Goal: Task Accomplishment & Management: Manage account settings

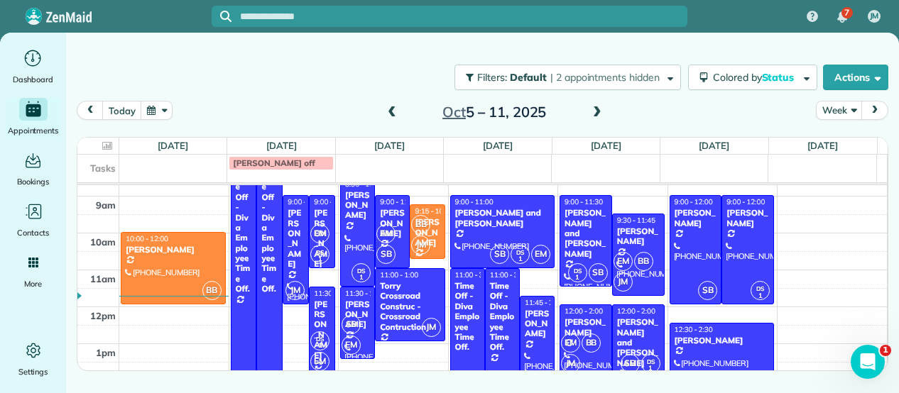
scroll to position [57, 0]
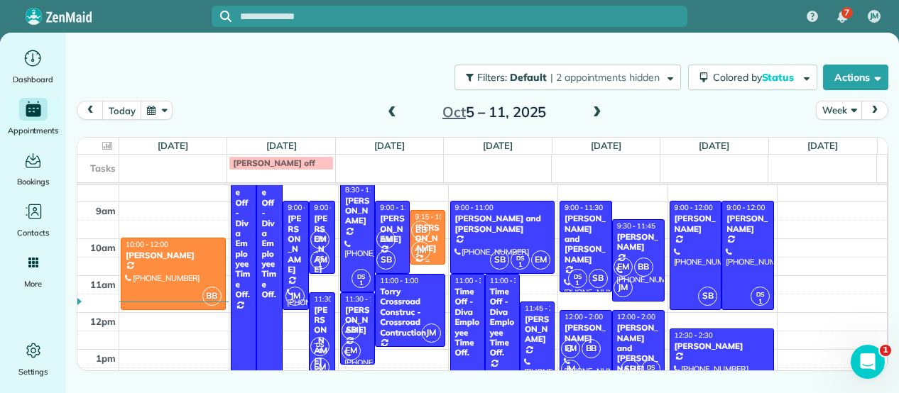
click at [434, 236] on div "BB JM" at bounding box center [425, 240] width 31 height 41
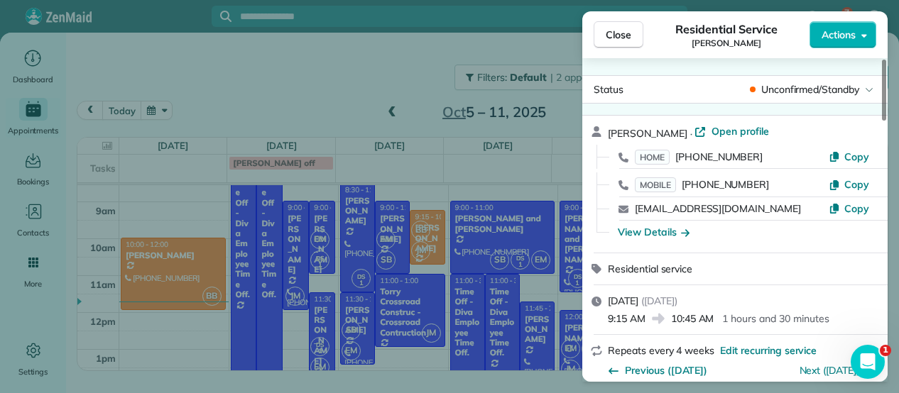
click at [822, 87] on span "Unconfirmed/Standby" at bounding box center [810, 89] width 98 height 14
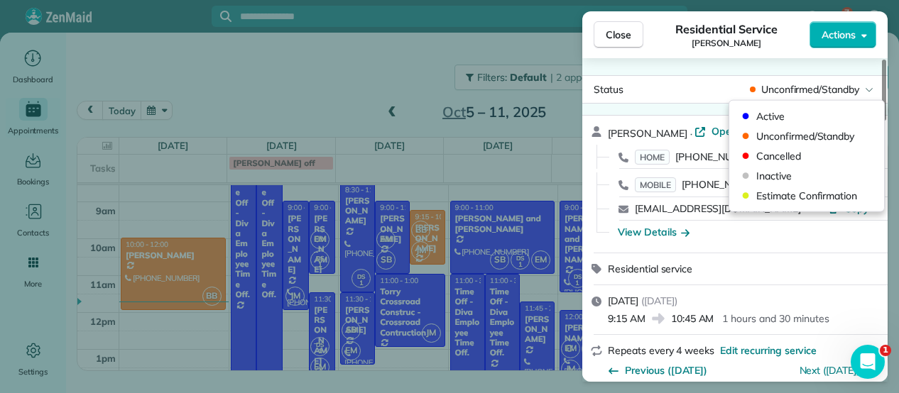
click at [802, 102] on div "Active Unconfirmed/Standby Cancelled Inactive Estimate Confirmation" at bounding box center [806, 156] width 143 height 111
click at [802, 108] on div "Active" at bounding box center [806, 116] width 143 height 20
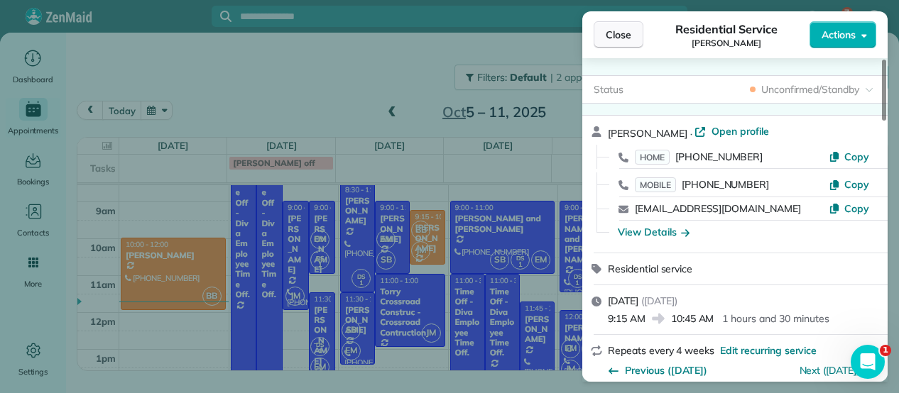
click at [621, 39] on span "Close" at bounding box center [619, 35] width 26 height 14
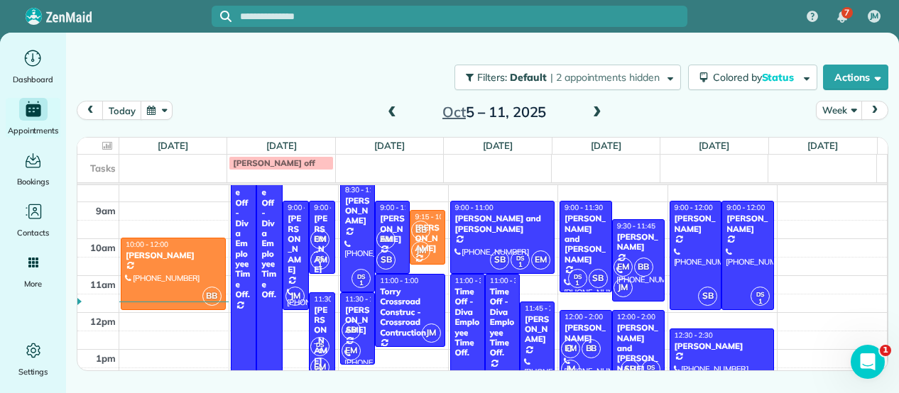
click at [600, 116] on span at bounding box center [597, 112] width 16 height 13
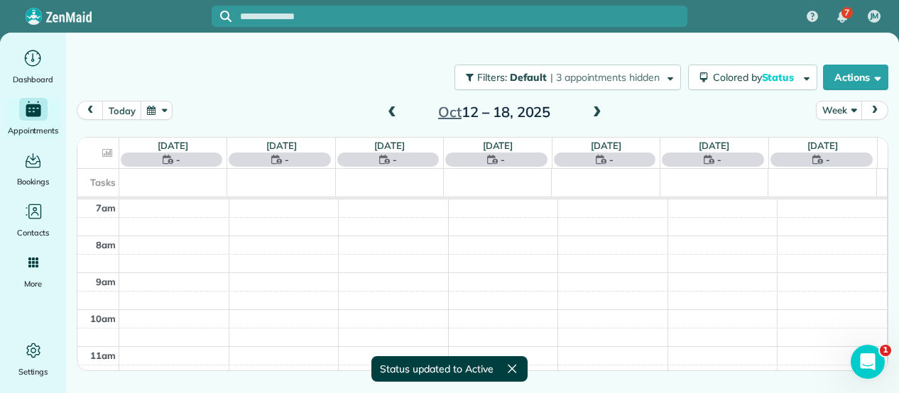
scroll to position [57, 0]
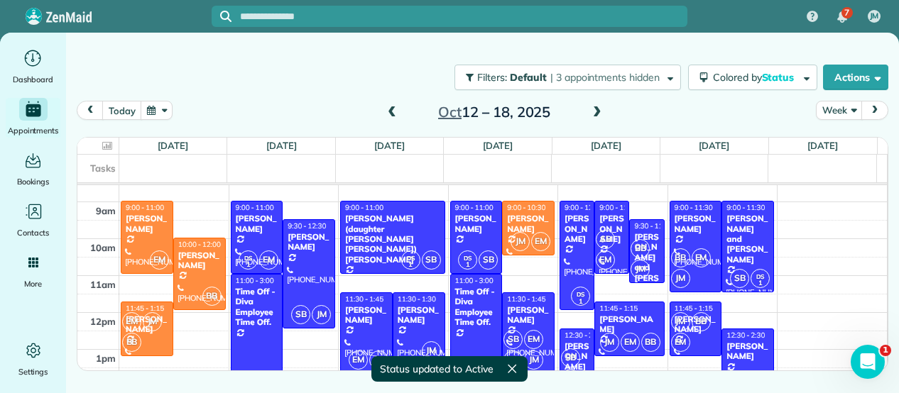
click at [745, 354] on div "[PERSON_NAME]" at bounding box center [748, 351] width 44 height 21
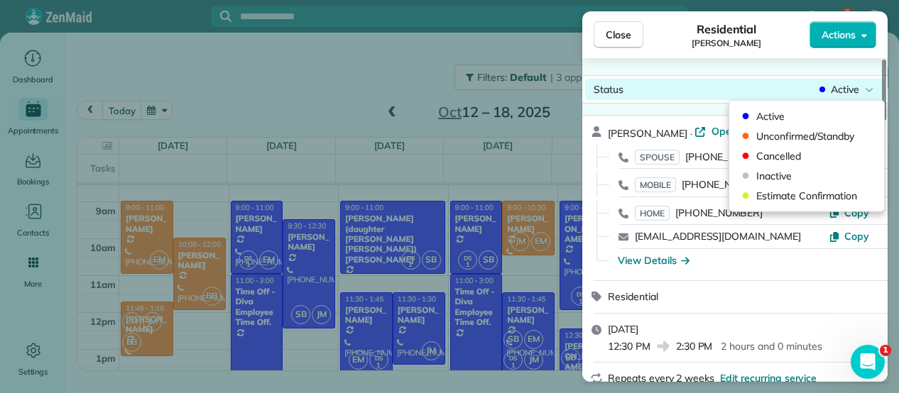
click at [833, 89] on span "Active" at bounding box center [845, 89] width 28 height 14
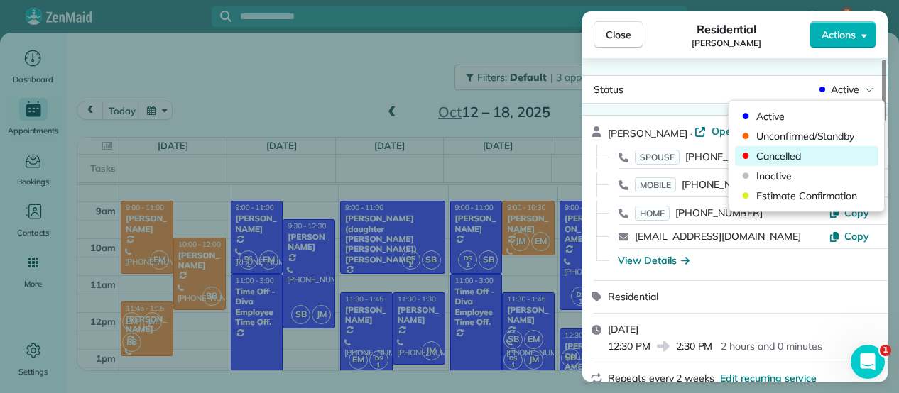
click at [785, 158] on span "Cancelled" at bounding box center [815, 156] width 119 height 14
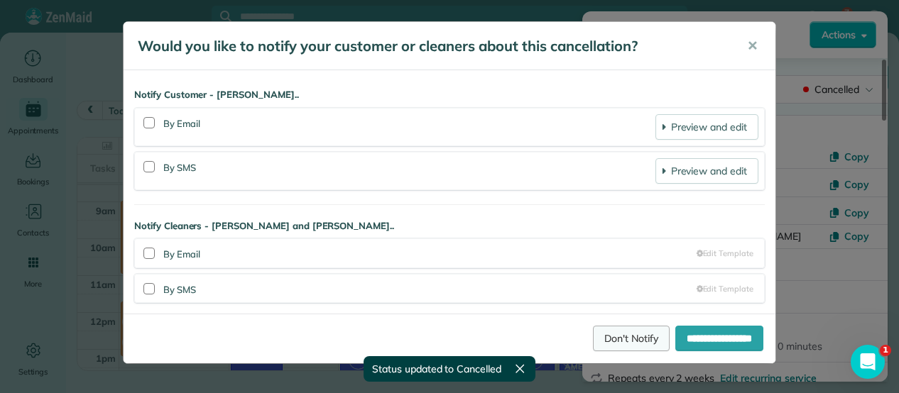
click at [630, 340] on link "Don't Notify" at bounding box center [631, 339] width 77 height 26
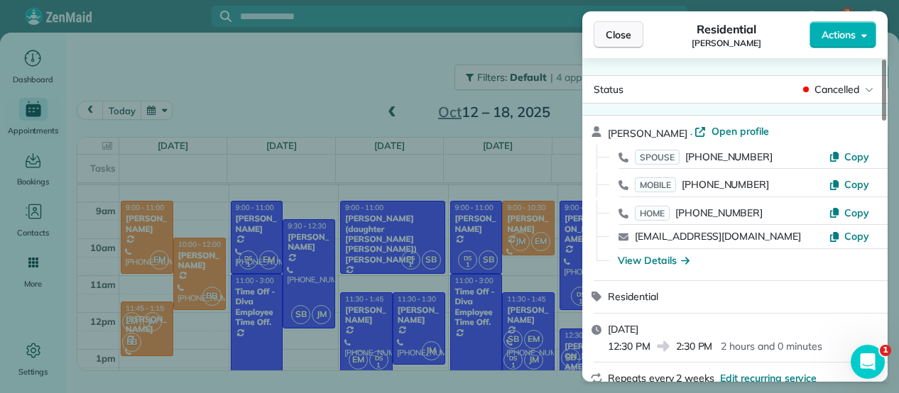
click at [625, 31] on span "Close" at bounding box center [619, 35] width 26 height 14
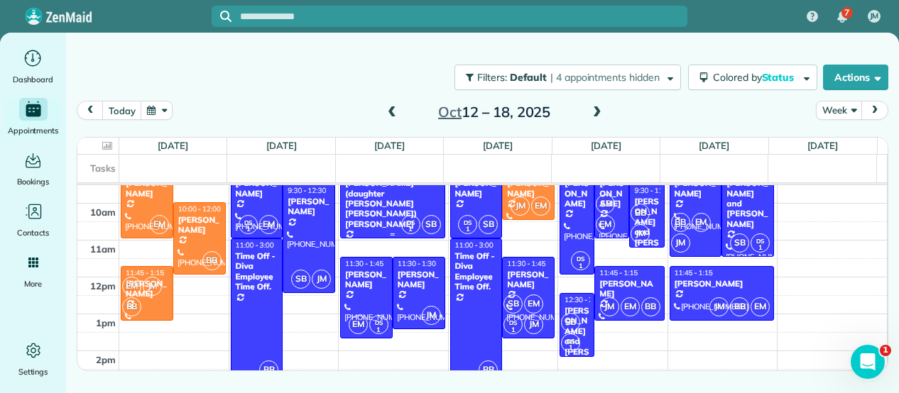
scroll to position [98, 0]
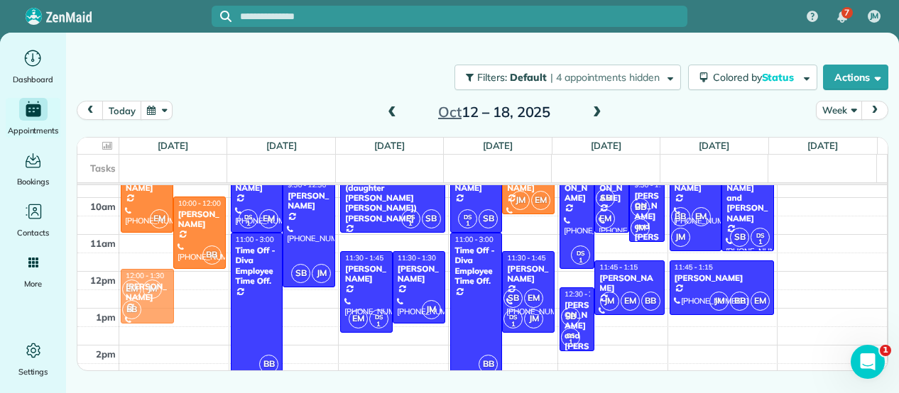
drag, startPoint x: 144, startPoint y: 285, endPoint x: 146, endPoint y: 292, distance: 7.2
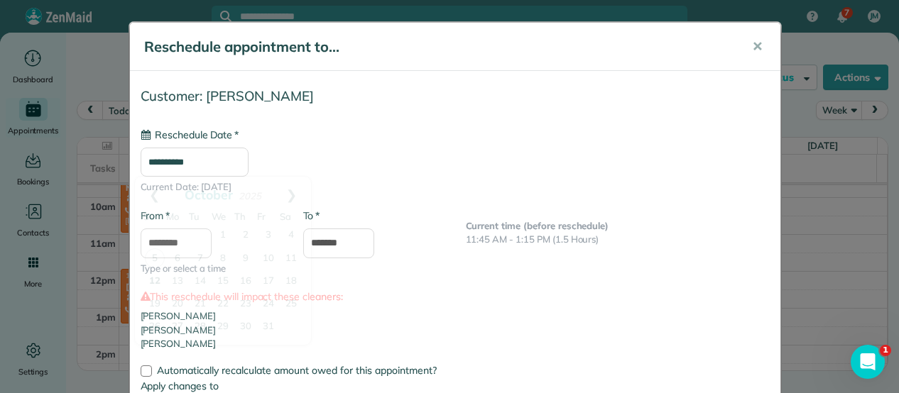
click at [163, 158] on input "**********" at bounding box center [195, 163] width 108 height 30
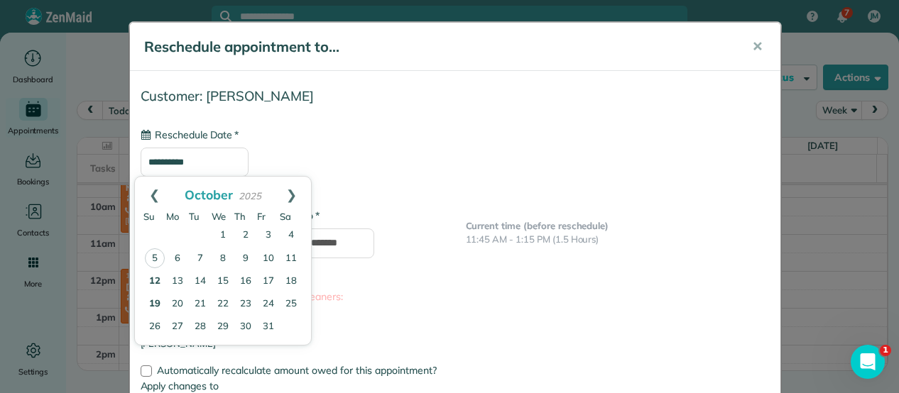
click at [155, 303] on link "19" at bounding box center [154, 304] width 23 height 23
type input "**********"
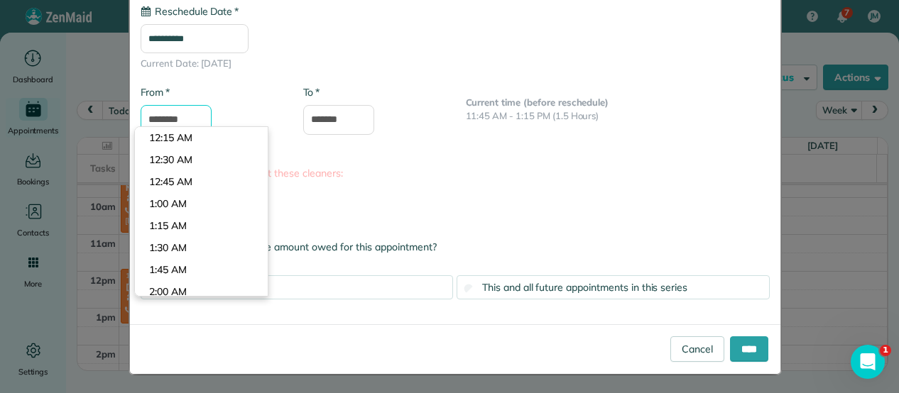
scroll to position [1012, 0]
click at [173, 105] on input "********" at bounding box center [176, 120] width 71 height 30
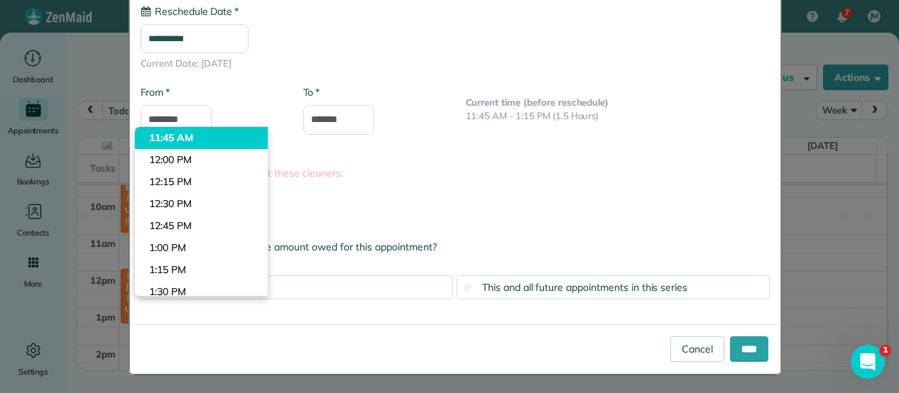
type input "********"
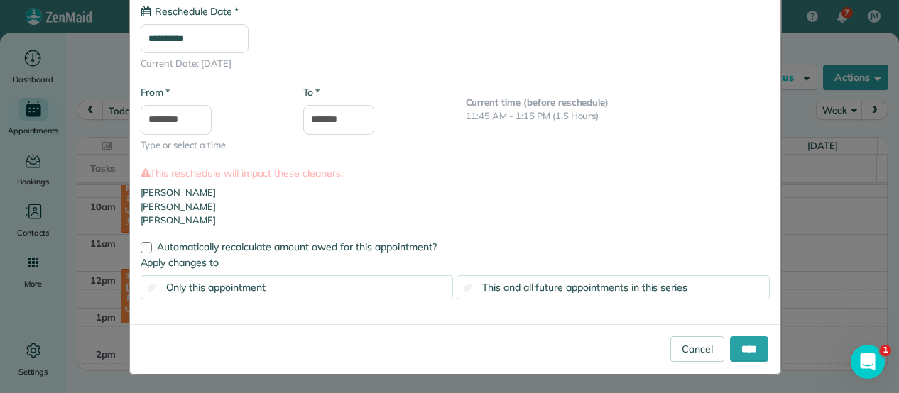
click at [182, 138] on body "7 JM Dashboard Appointments Bookings Contacts Cleaners Invoices Payroll Reports…" at bounding box center [449, 196] width 899 height 393
click at [346, 111] on input "*******" at bounding box center [338, 120] width 71 height 30
click at [324, 120] on input "*******" at bounding box center [338, 120] width 71 height 30
type input "*******"
click at [629, 297] on div "This and all future appointments in this series" at bounding box center [612, 287] width 313 height 24
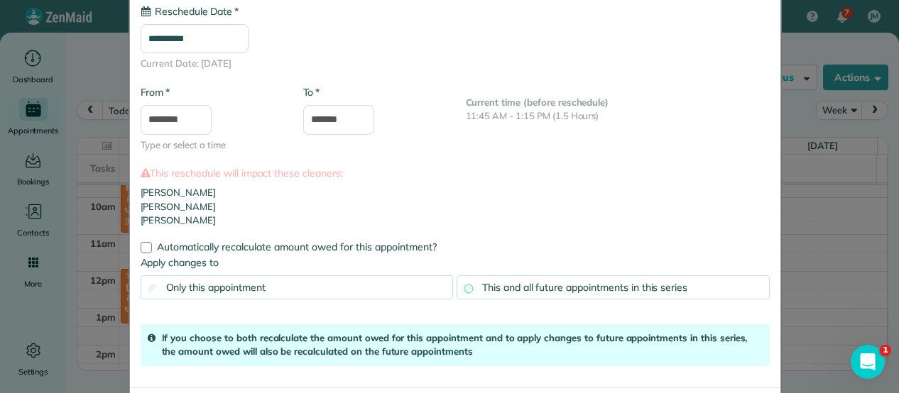
scroll to position [187, 0]
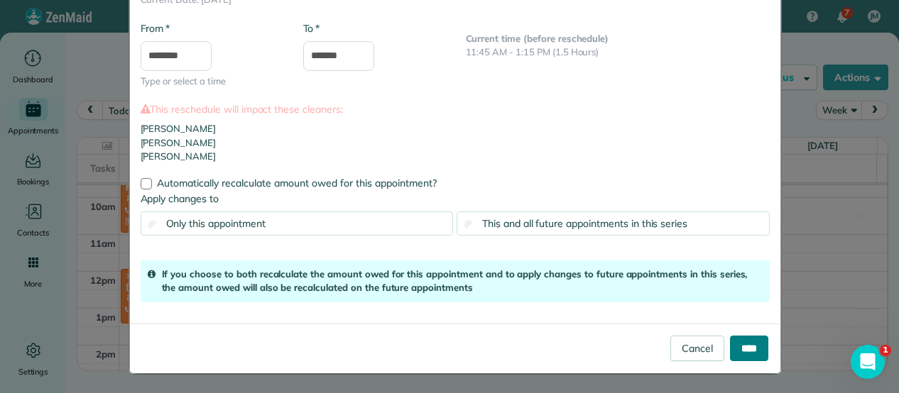
click at [743, 354] on input "****" at bounding box center [749, 349] width 38 height 26
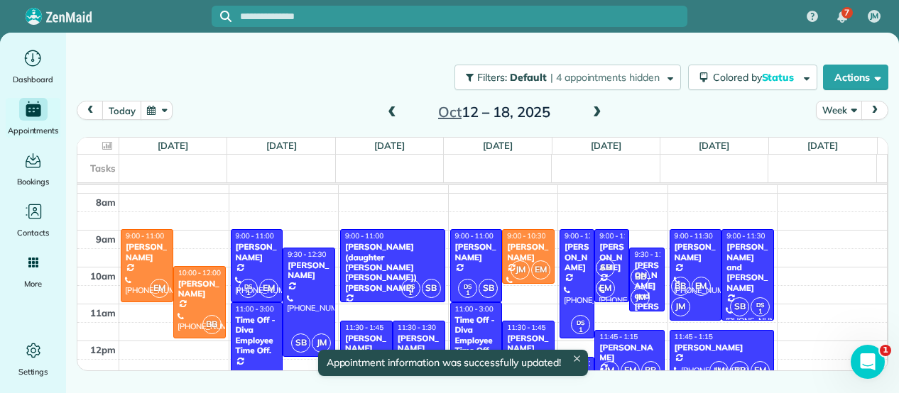
scroll to position [27, 0]
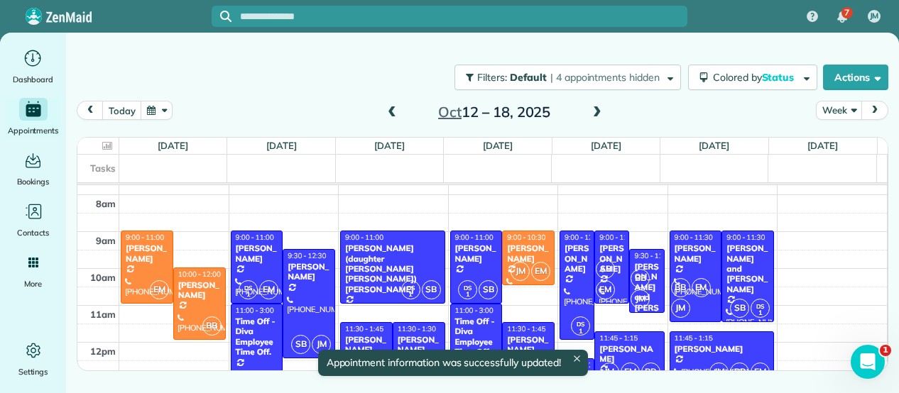
click at [596, 108] on span at bounding box center [597, 112] width 16 height 13
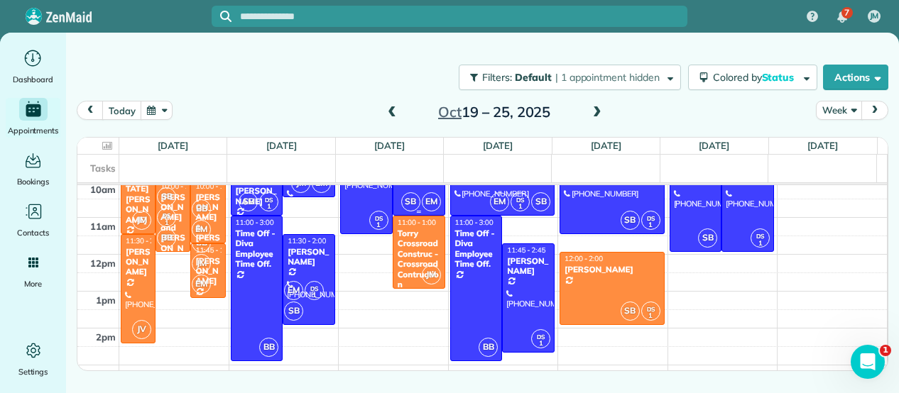
scroll to position [114, 0]
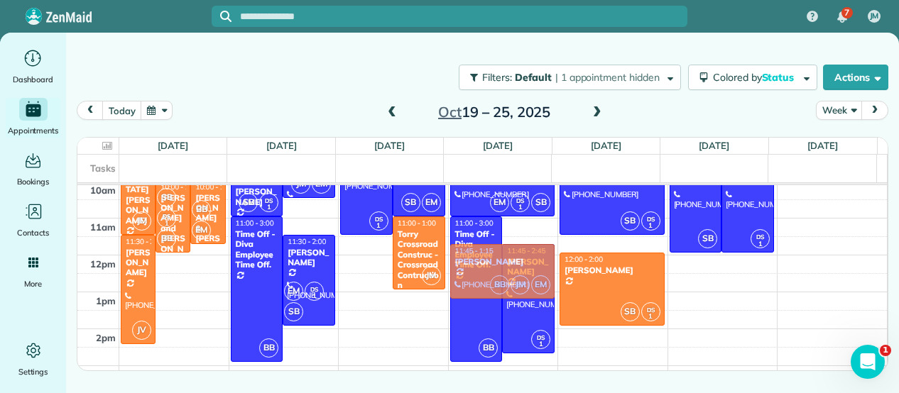
drag, startPoint x: 201, startPoint y: 270, endPoint x: 499, endPoint y: 266, distance: 298.2
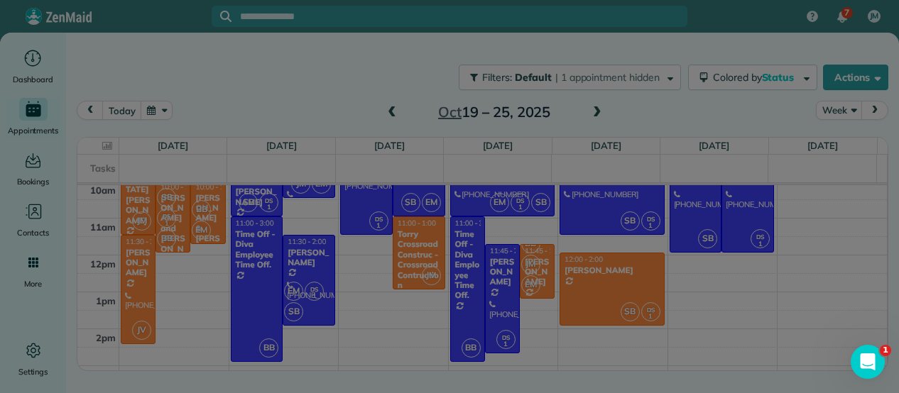
scroll to position [0, 0]
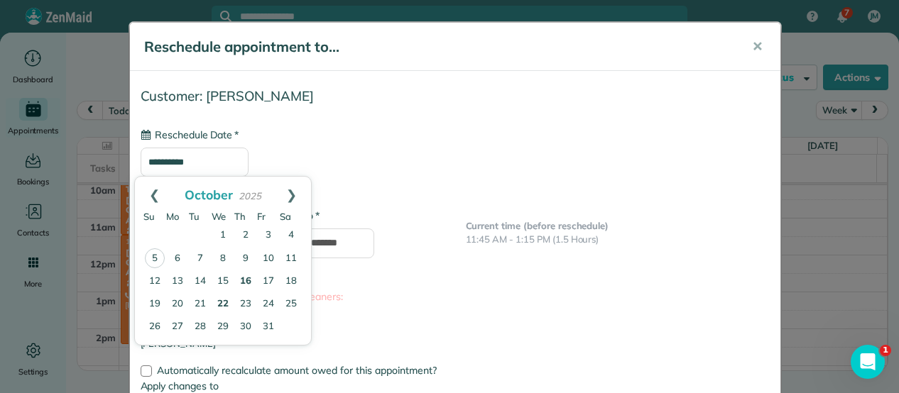
drag, startPoint x: 187, startPoint y: 155, endPoint x: 256, endPoint y: 290, distance: 151.1
click at [256, 290] on body "7 JM Dashboard Appointments Bookings Contacts Cleaners Invoices Payroll Reports…" at bounding box center [449, 196] width 899 height 393
click at [247, 300] on link "23" at bounding box center [245, 304] width 23 height 23
type input "**********"
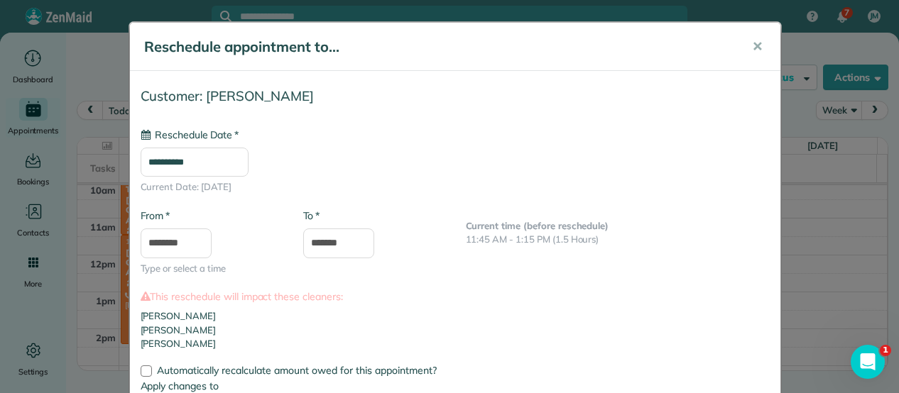
scroll to position [97, 0]
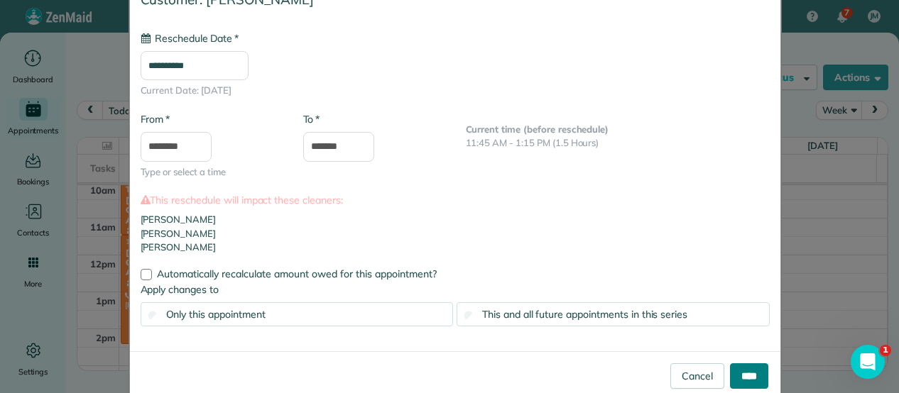
click at [738, 377] on input "****" at bounding box center [749, 376] width 38 height 26
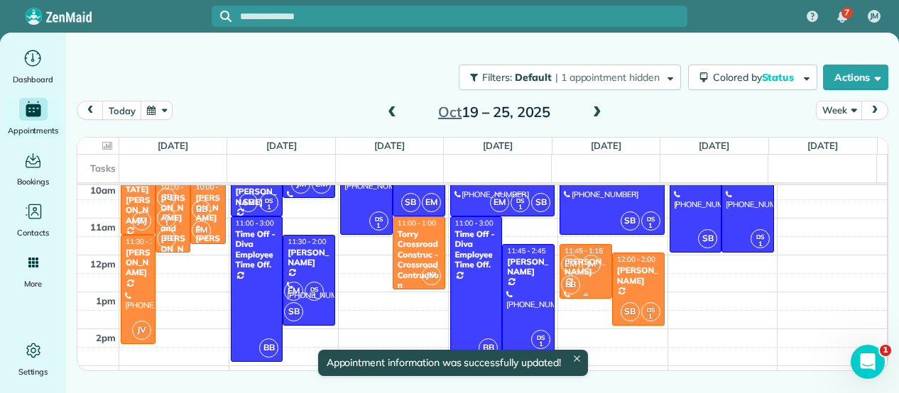
click at [581, 263] on span "JM" at bounding box center [590, 264] width 19 height 19
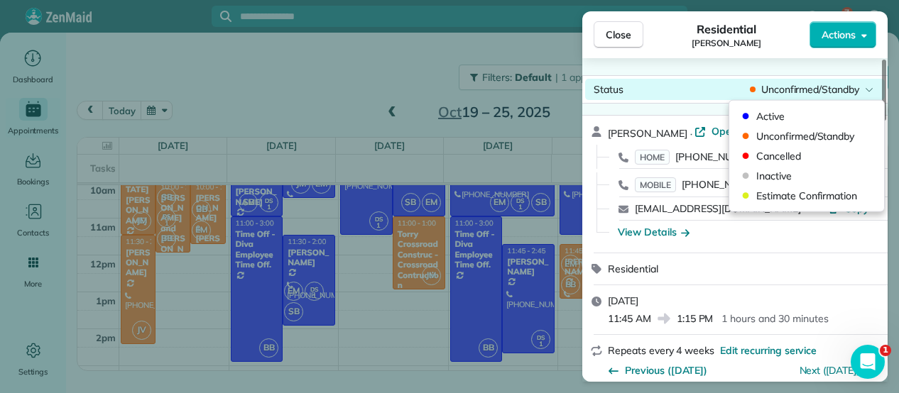
click at [816, 87] on span "Unconfirmed/Standby" at bounding box center [810, 89] width 98 height 14
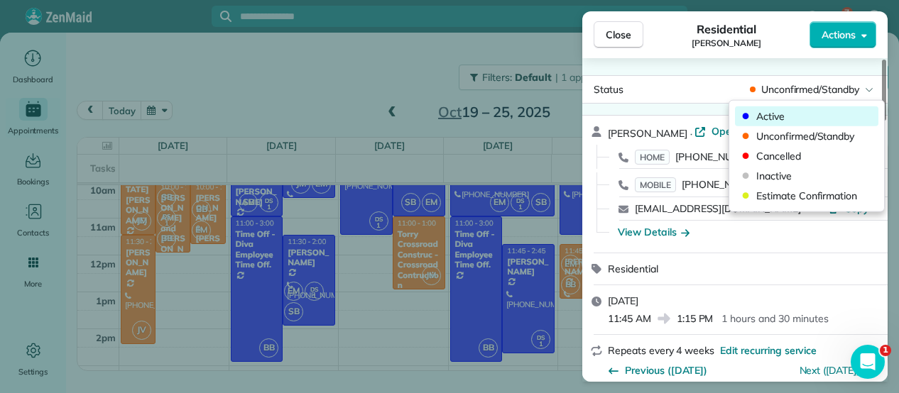
click at [783, 111] on span "Active" at bounding box center [815, 116] width 119 height 14
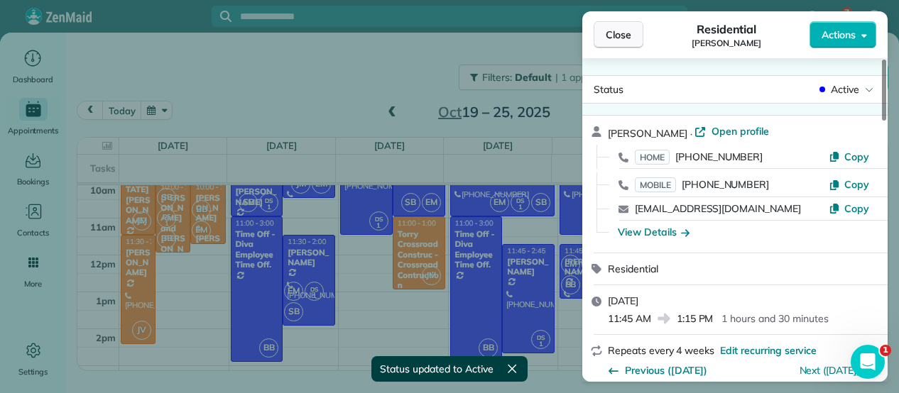
click at [622, 42] on button "Close" at bounding box center [619, 34] width 50 height 27
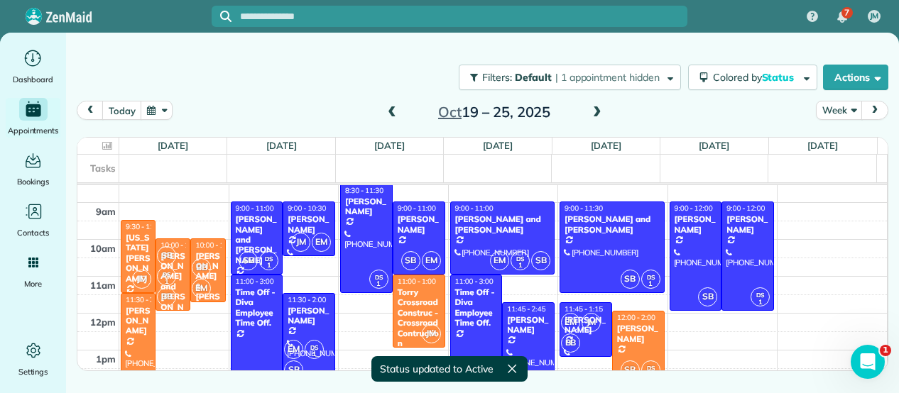
scroll to position [55, 0]
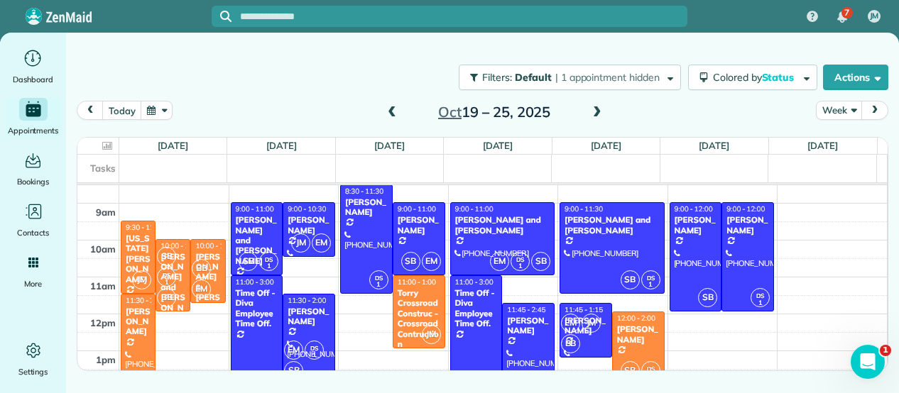
click at [388, 106] on span at bounding box center [392, 112] width 16 height 21
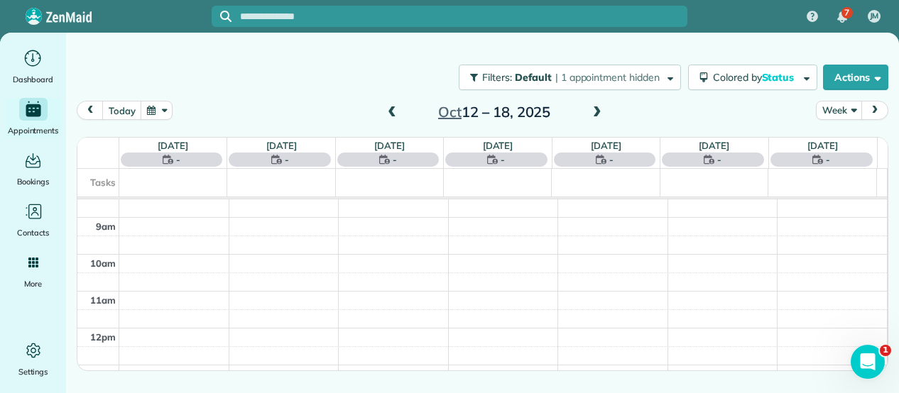
scroll to position [0, 0]
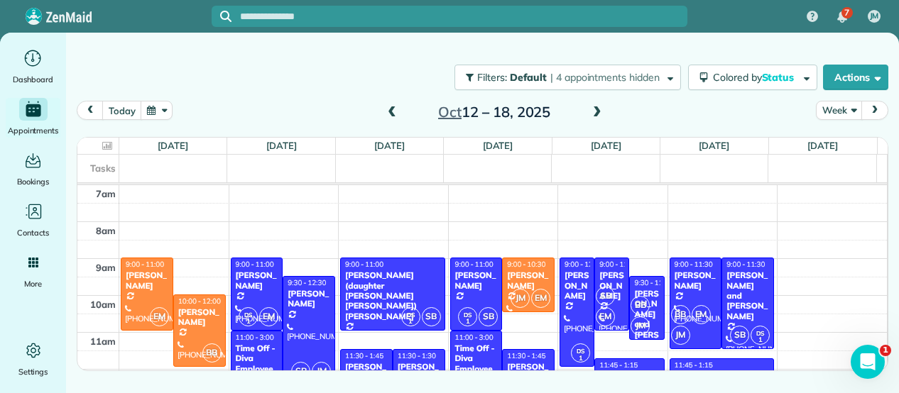
click at [386, 114] on span at bounding box center [392, 112] width 16 height 13
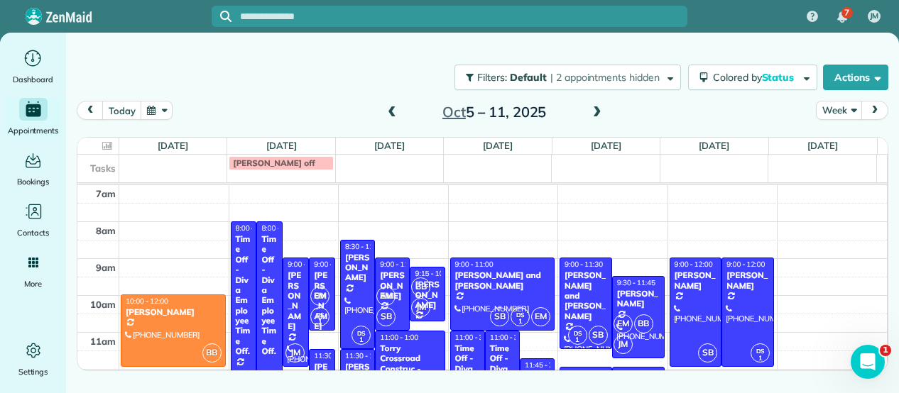
scroll to position [99, 0]
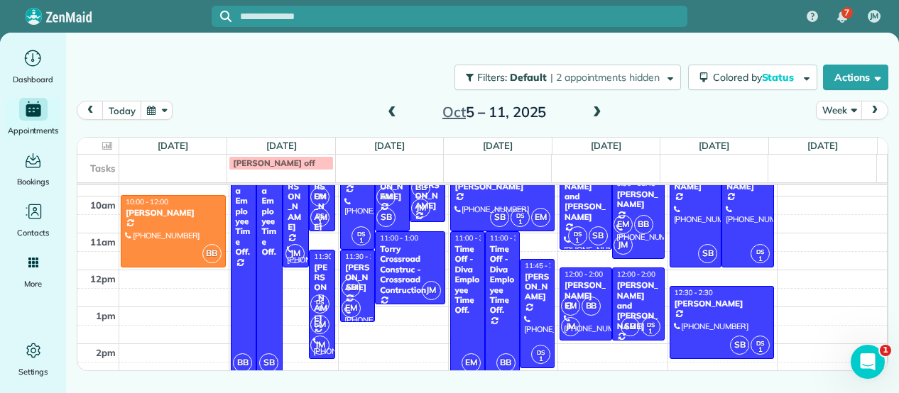
click at [599, 109] on span at bounding box center [597, 112] width 16 height 13
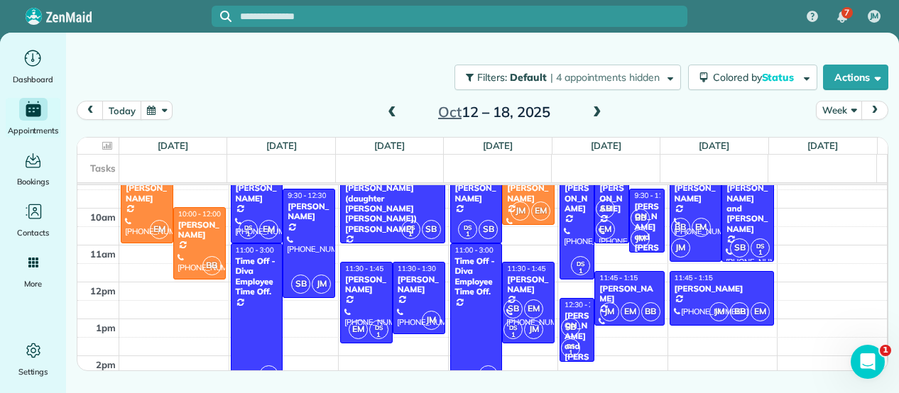
scroll to position [88, 0]
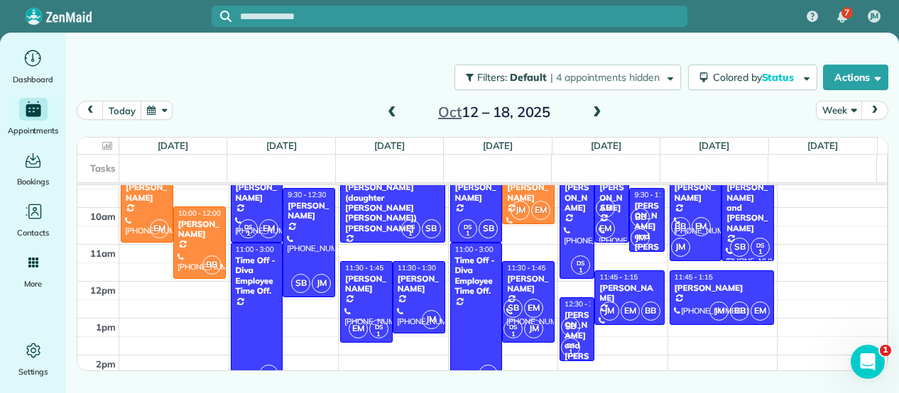
click at [598, 103] on span at bounding box center [597, 112] width 16 height 21
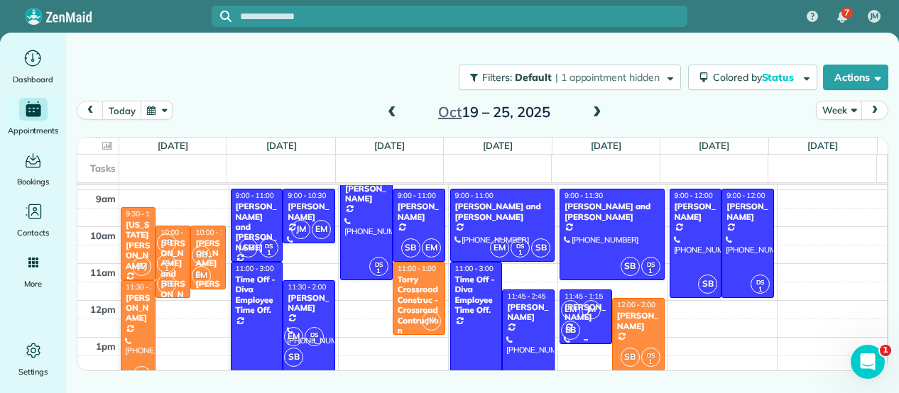
scroll to position [68, 0]
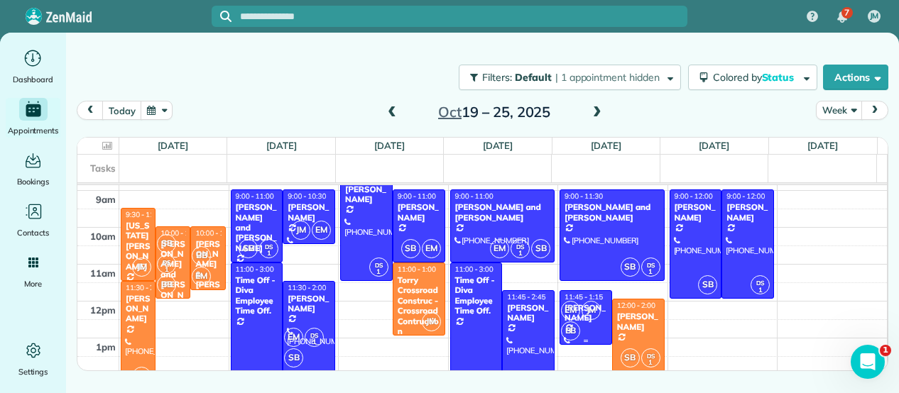
click at [560, 292] on div at bounding box center [585, 317] width 51 height 53
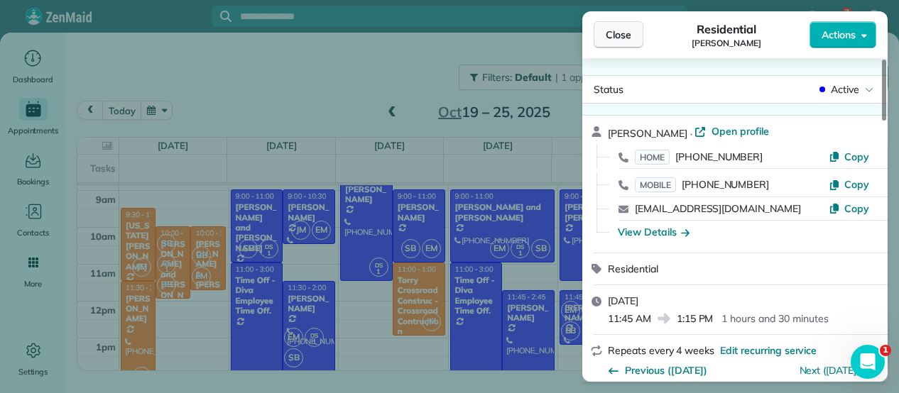
click at [629, 29] on span "Close" at bounding box center [619, 35] width 26 height 14
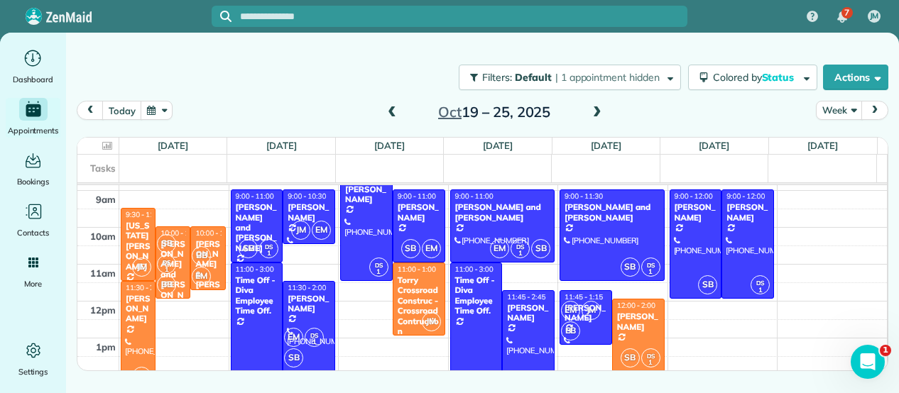
click at [386, 113] on span at bounding box center [392, 112] width 16 height 13
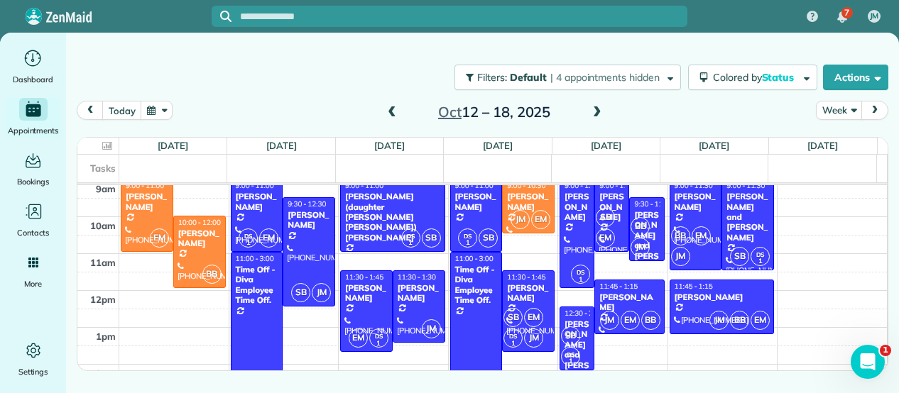
scroll to position [68, 0]
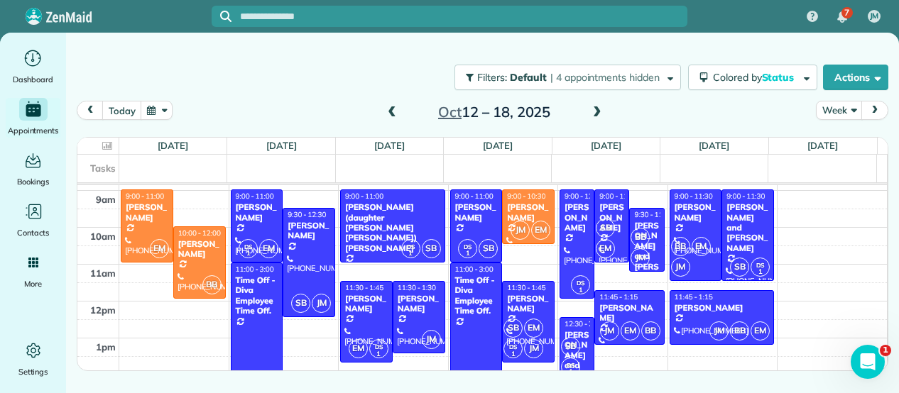
click at [386, 110] on span at bounding box center [392, 112] width 16 height 13
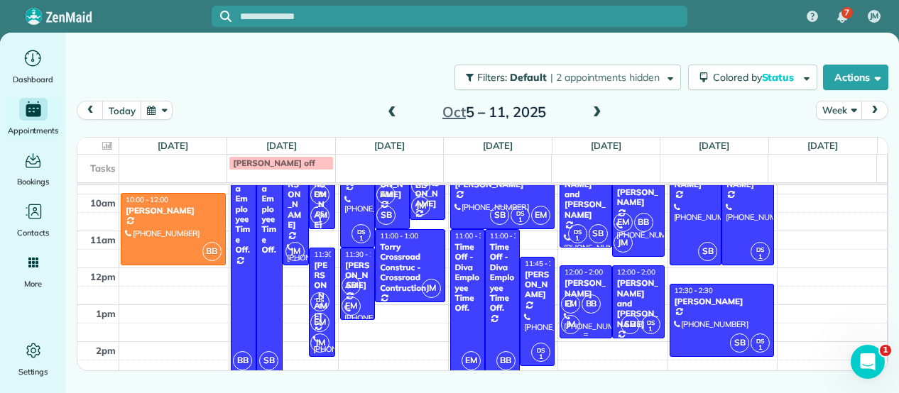
scroll to position [102, 0]
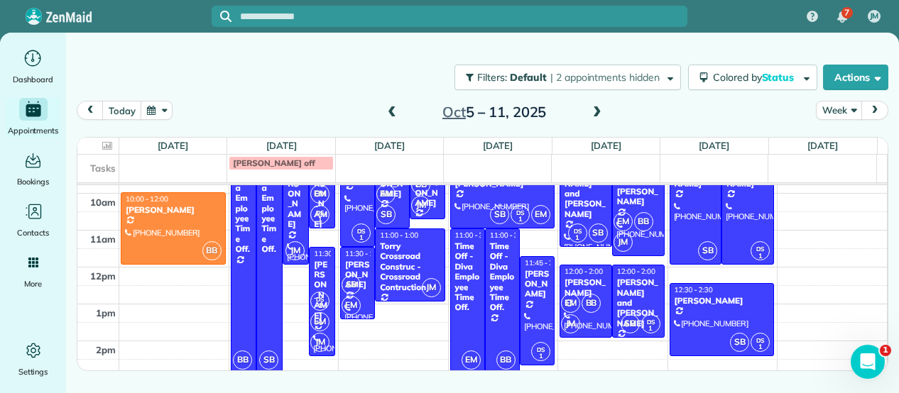
click at [595, 107] on span at bounding box center [597, 112] width 16 height 13
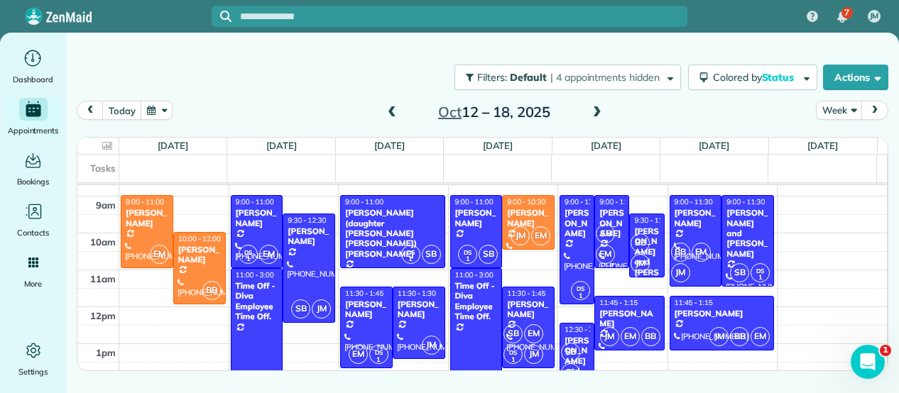
scroll to position [67, 0]
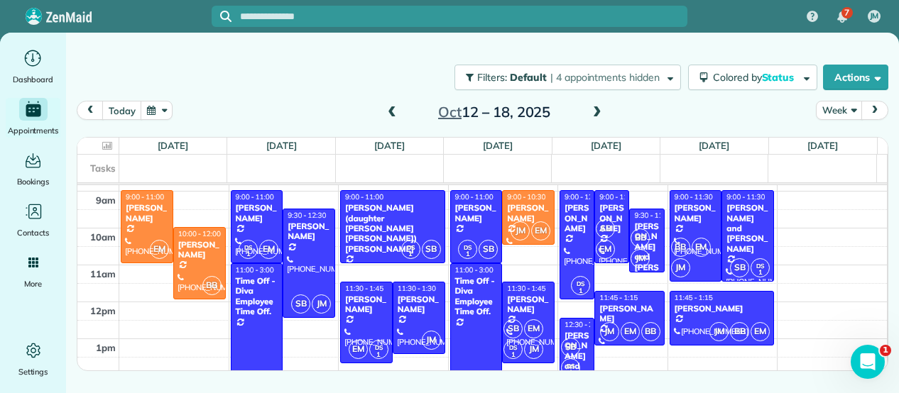
click at [599, 113] on span at bounding box center [597, 112] width 16 height 13
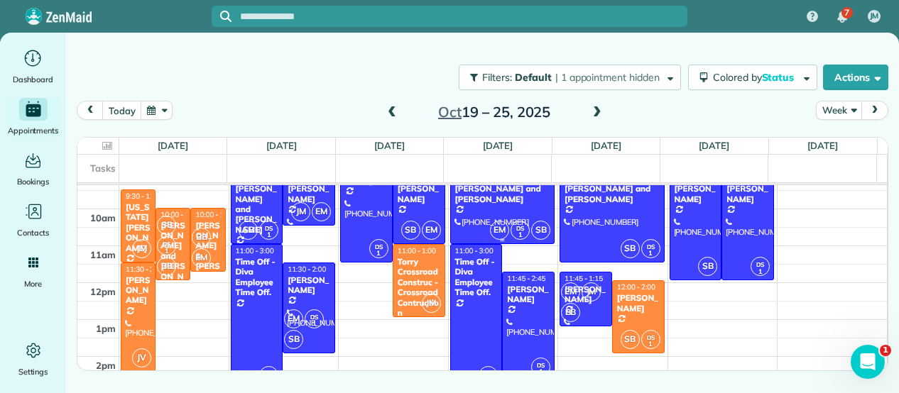
scroll to position [91, 0]
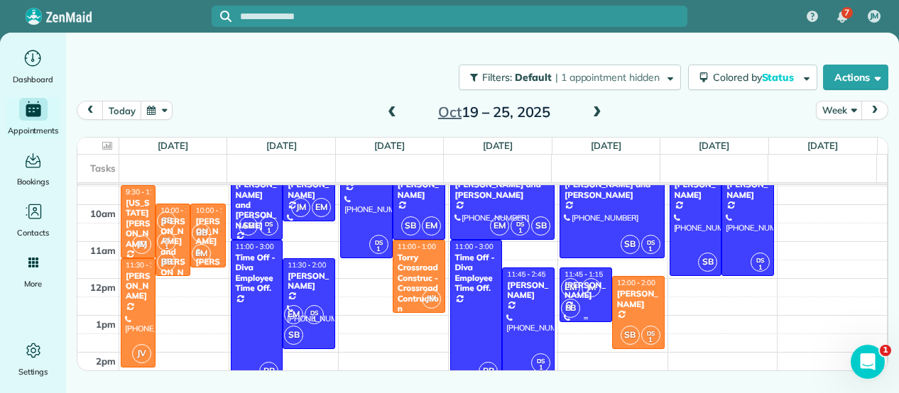
click at [581, 292] on span "JM" at bounding box center [590, 287] width 19 height 19
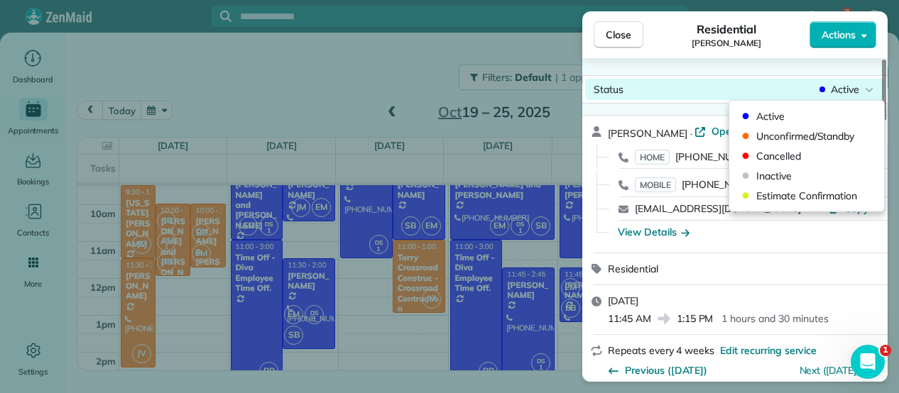
click at [841, 89] on span "Active" at bounding box center [845, 89] width 28 height 14
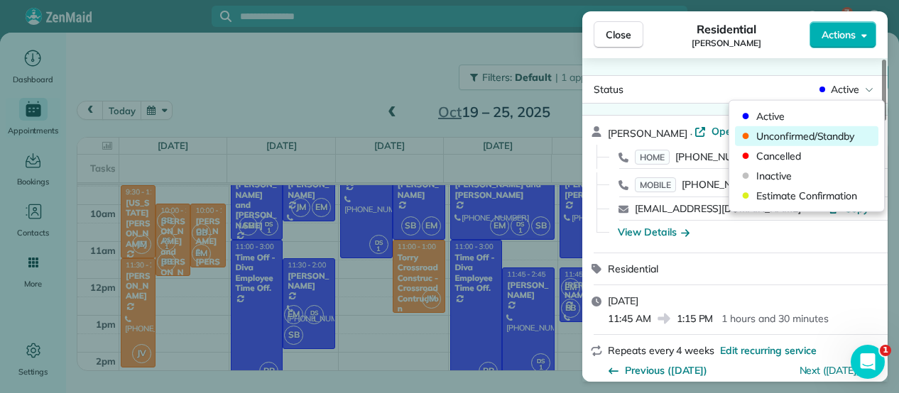
click at [771, 137] on span "Unconfirmed/Standby" at bounding box center [815, 136] width 119 height 14
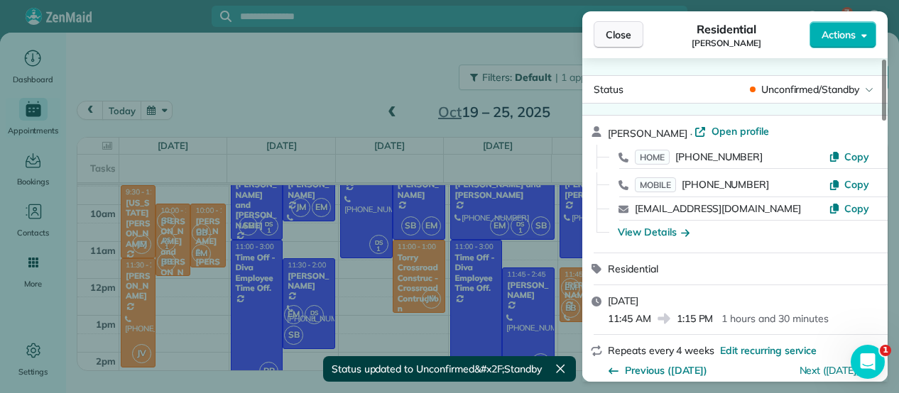
click at [619, 34] on span "Close" at bounding box center [619, 35] width 26 height 14
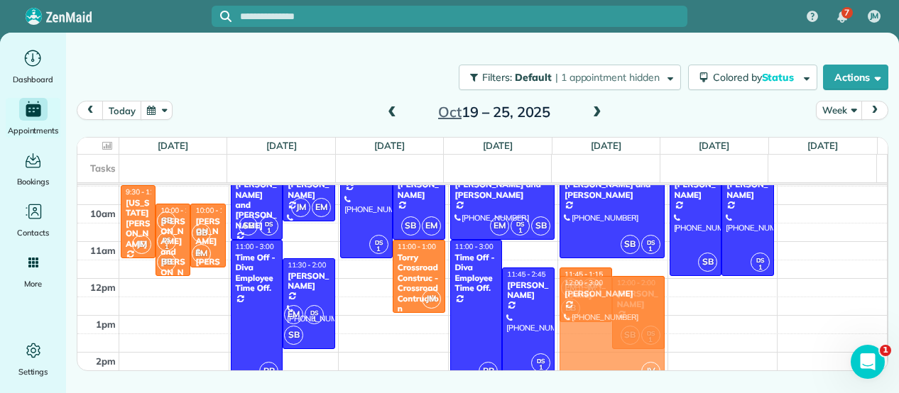
drag, startPoint x: 131, startPoint y: 332, endPoint x: 572, endPoint y: 349, distance: 441.2
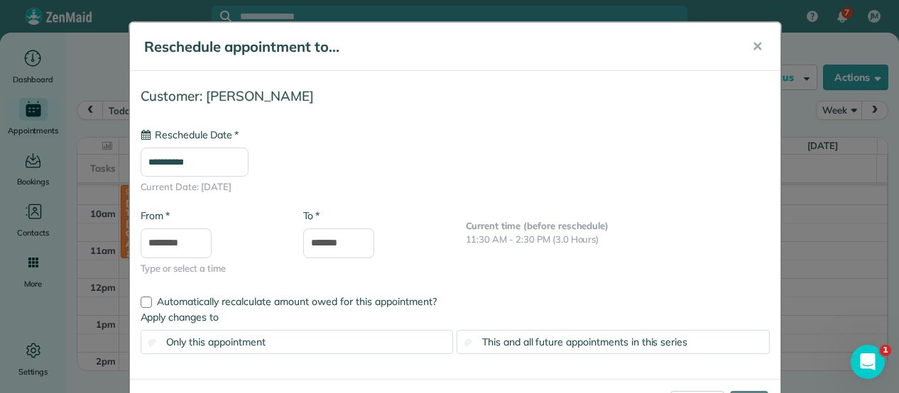
type input "**********"
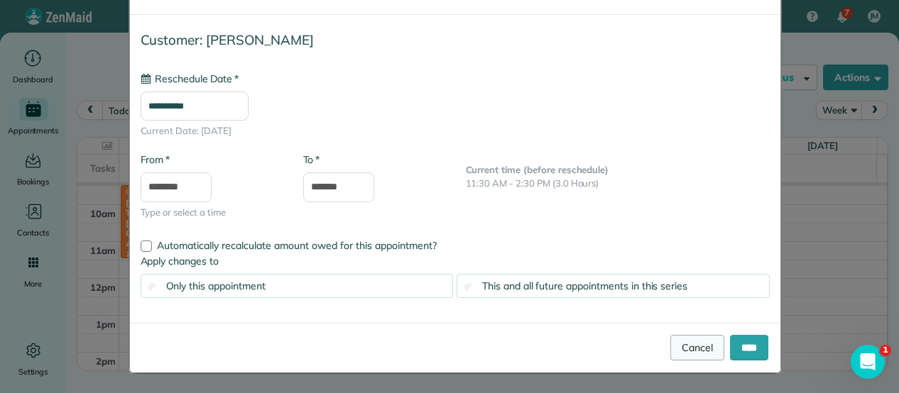
click at [674, 352] on link "Cancel" at bounding box center [697, 348] width 54 height 26
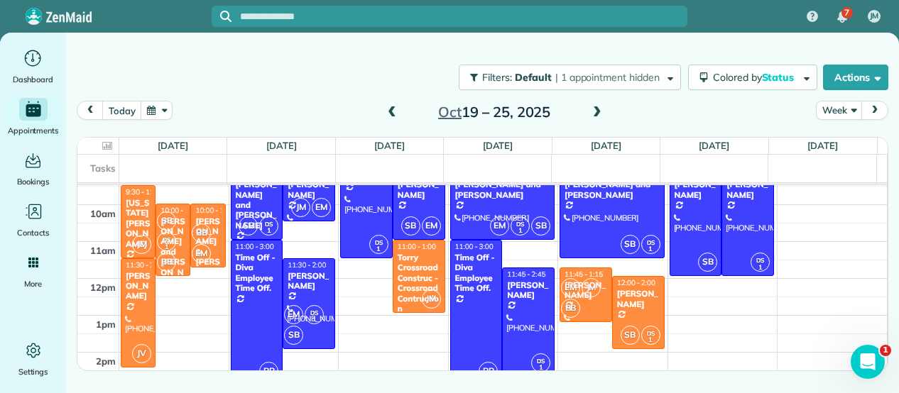
click at [399, 111] on span at bounding box center [392, 112] width 16 height 13
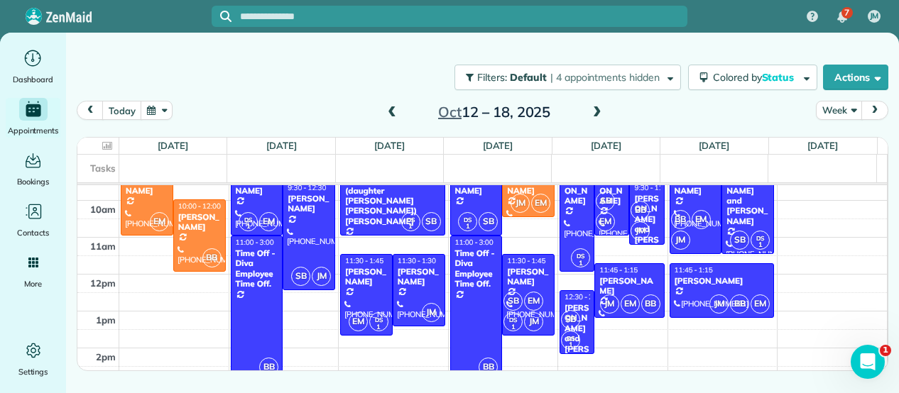
scroll to position [91, 0]
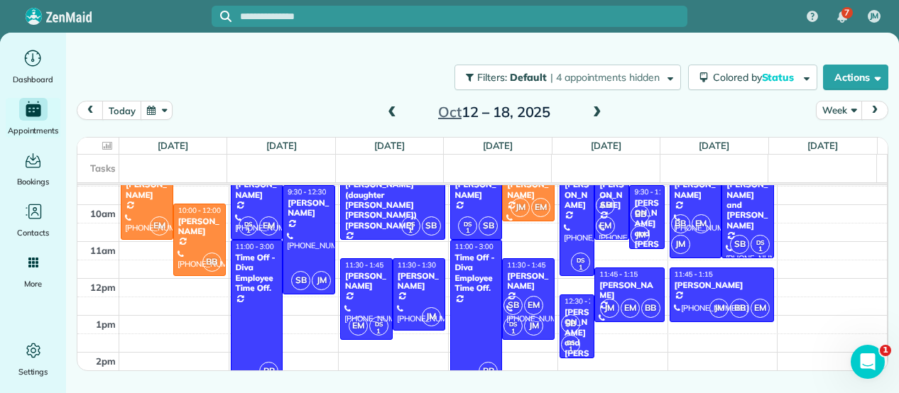
click at [388, 113] on span at bounding box center [392, 112] width 16 height 13
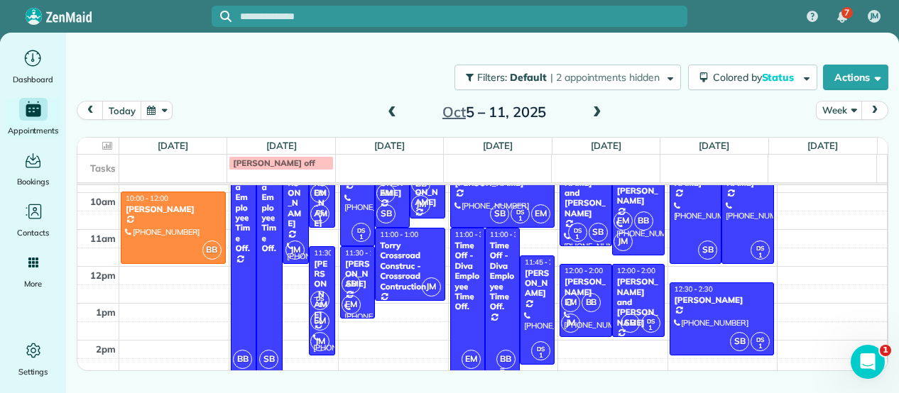
scroll to position [102, 0]
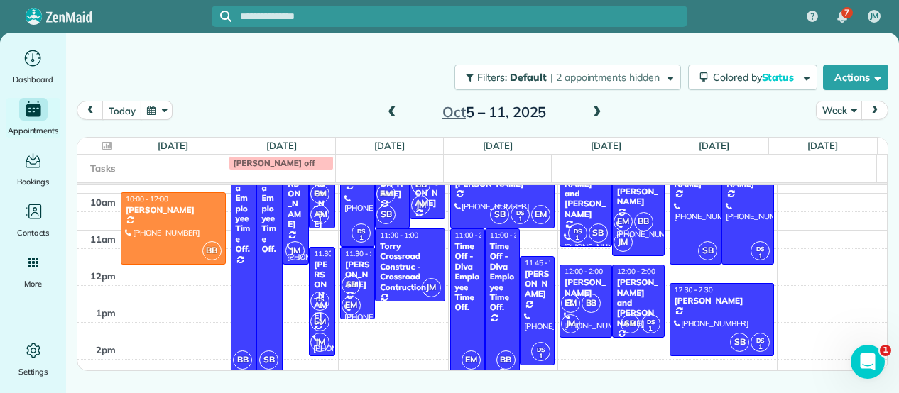
click at [486, 299] on div at bounding box center [502, 301] width 33 height 144
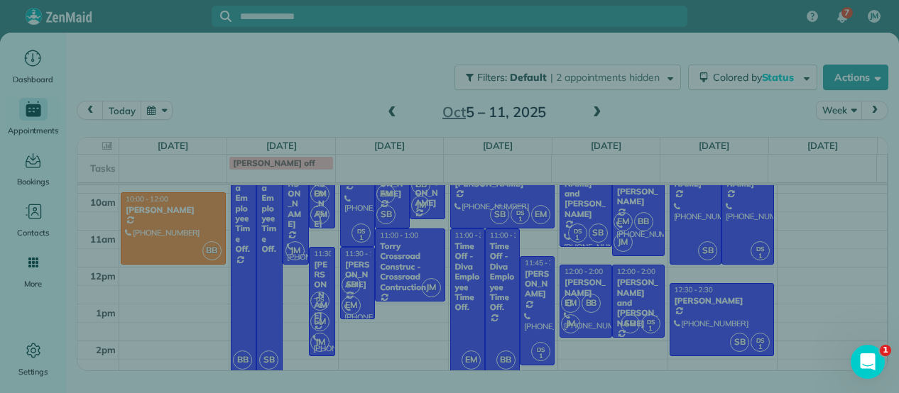
click at [483, 299] on div "Close Cleaners" at bounding box center [449, 196] width 899 height 393
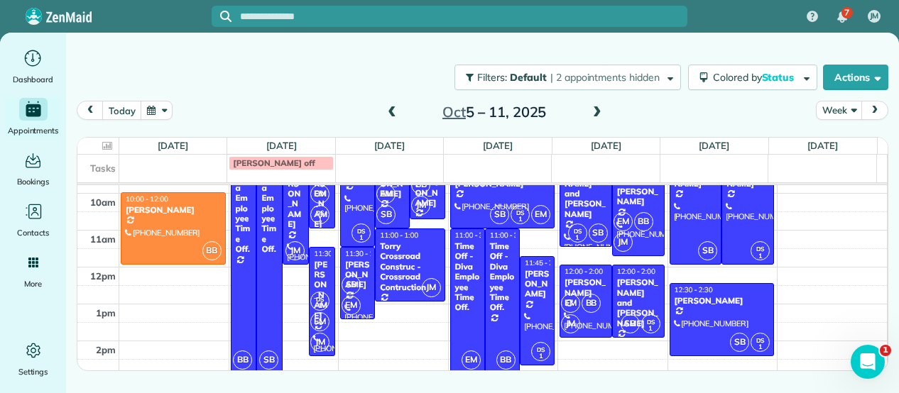
click at [599, 111] on span at bounding box center [597, 112] width 16 height 13
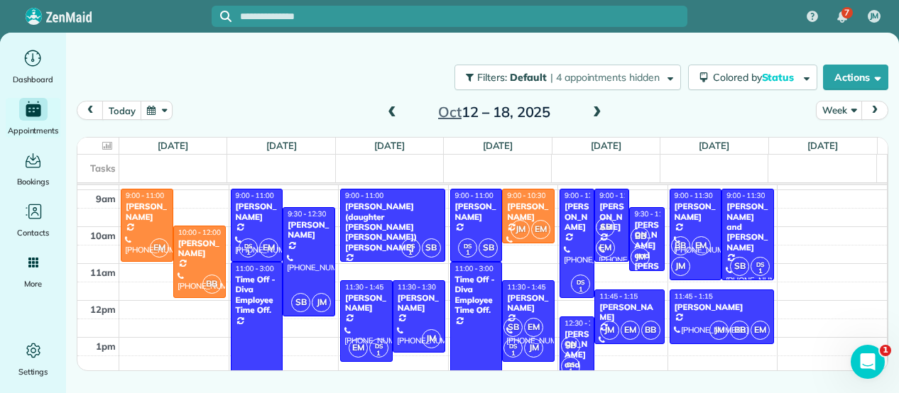
scroll to position [70, 0]
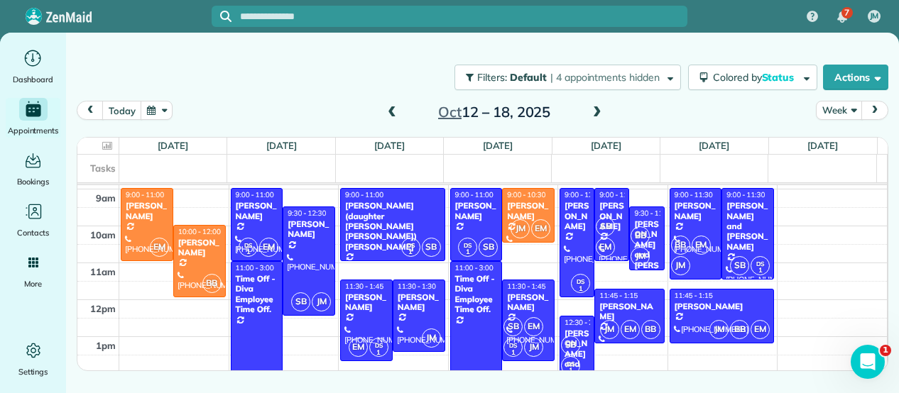
click at [598, 111] on span at bounding box center [597, 112] width 16 height 13
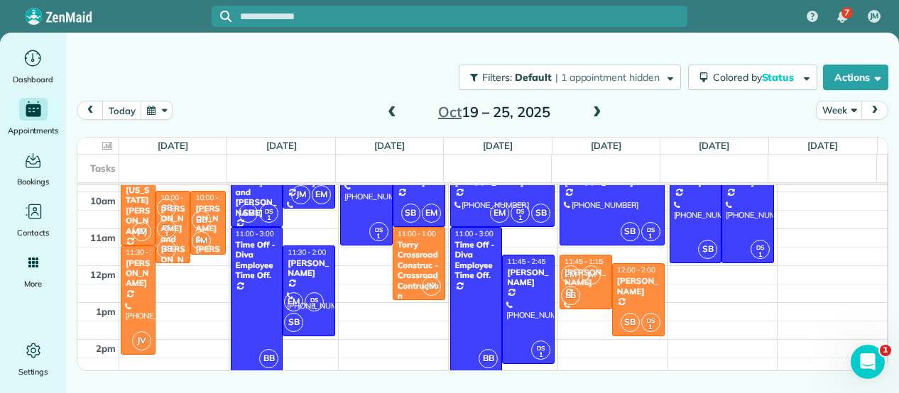
scroll to position [39, 0]
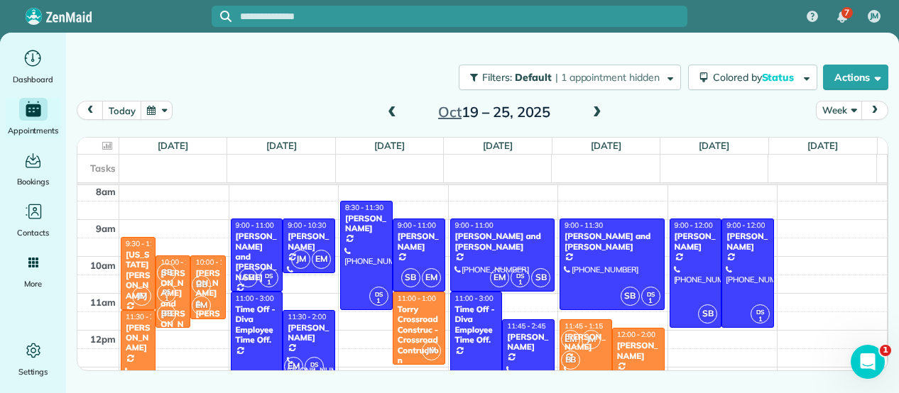
click at [391, 113] on span at bounding box center [392, 112] width 16 height 13
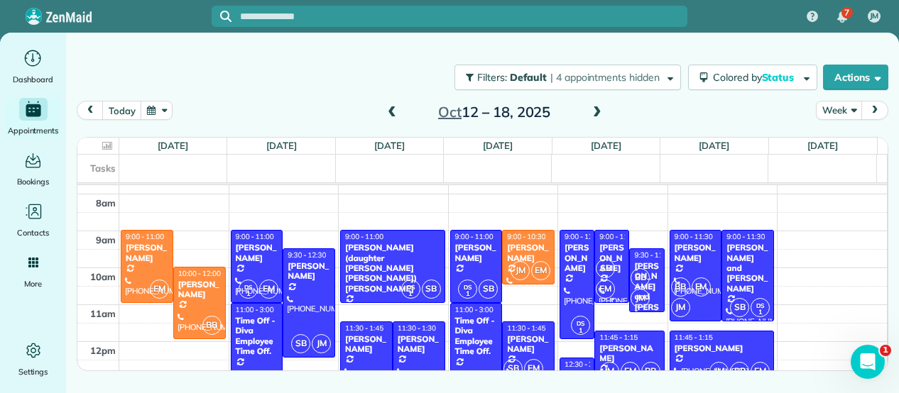
scroll to position [21, 0]
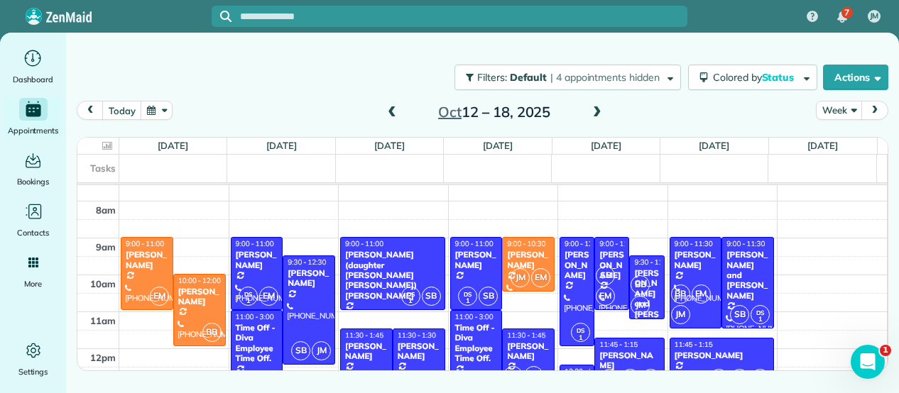
click at [390, 113] on span at bounding box center [392, 112] width 16 height 13
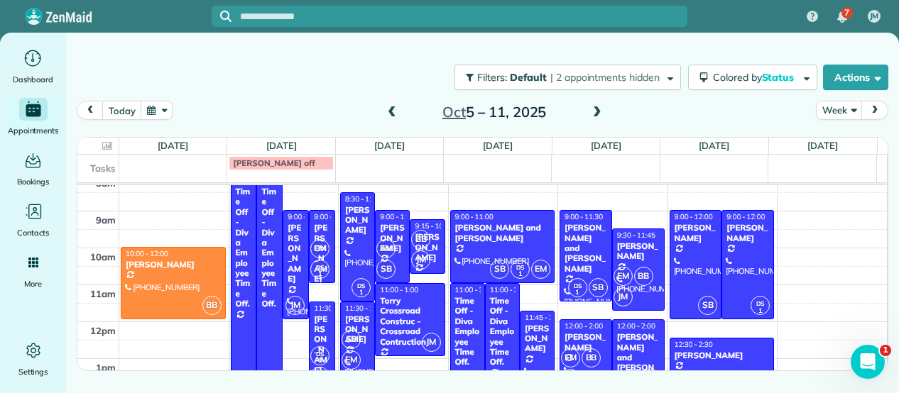
scroll to position [45, 0]
